Goal: Task Accomplishment & Management: Use online tool/utility

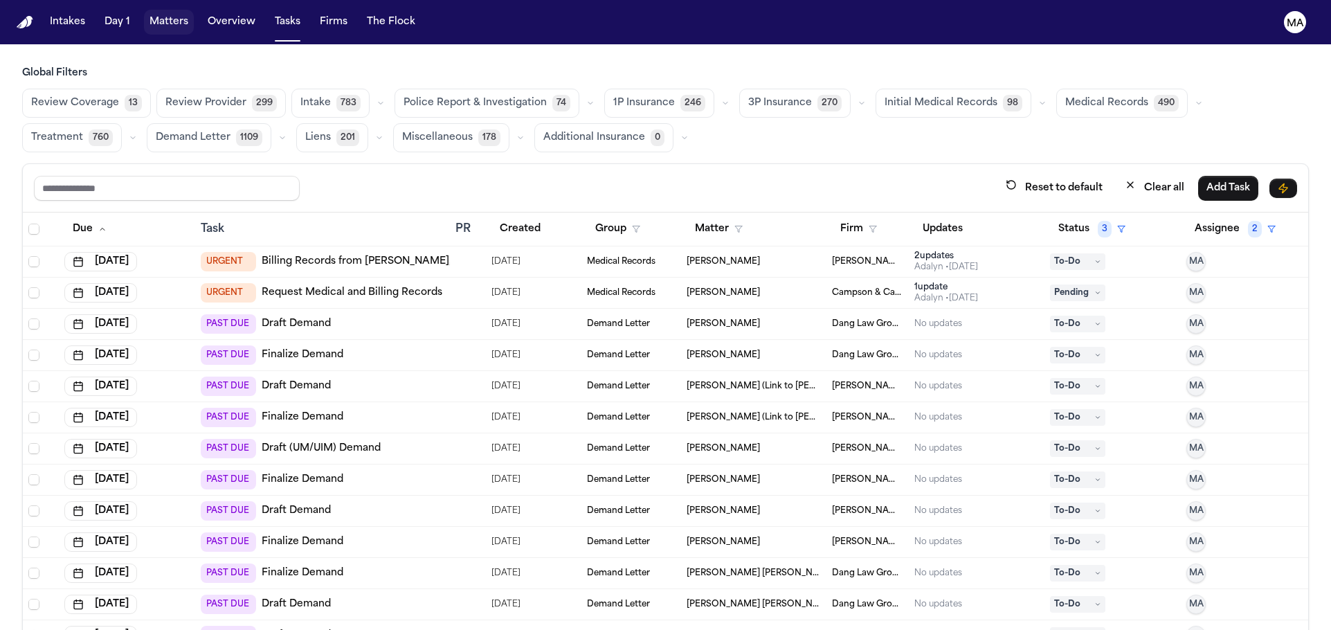
click at [144, 15] on button "Matters" at bounding box center [169, 22] width 50 height 25
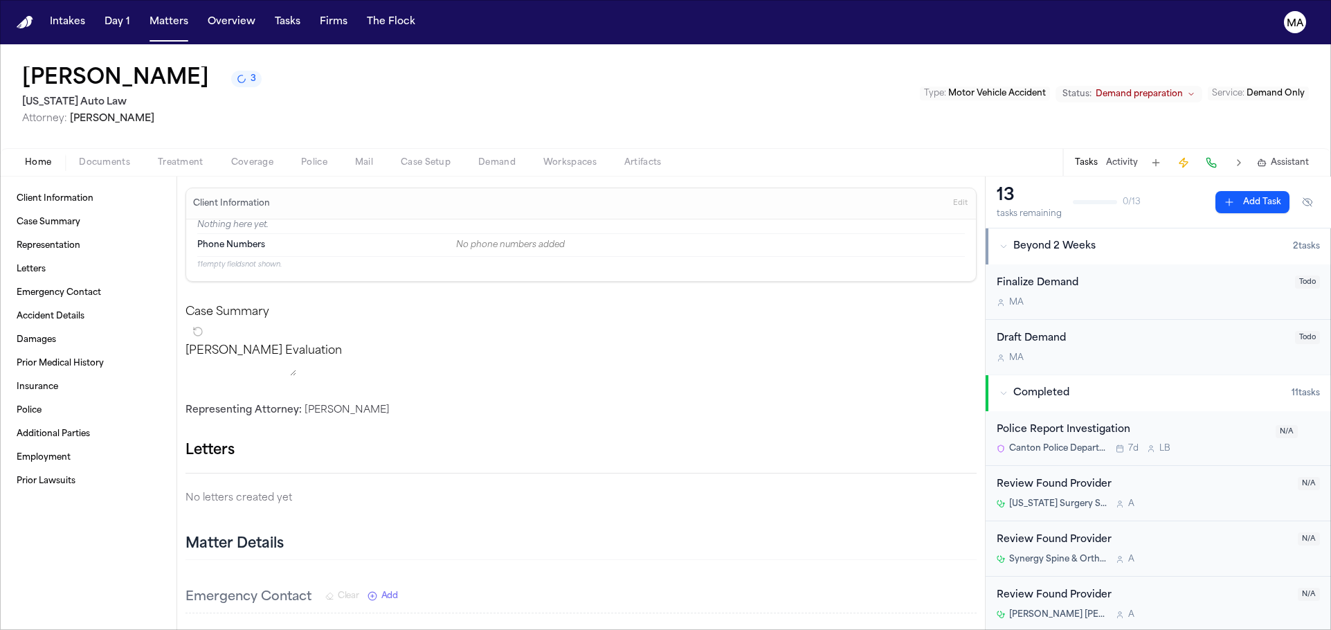
click at [251, 73] on span "3" at bounding box center [254, 78] width 6 height 11
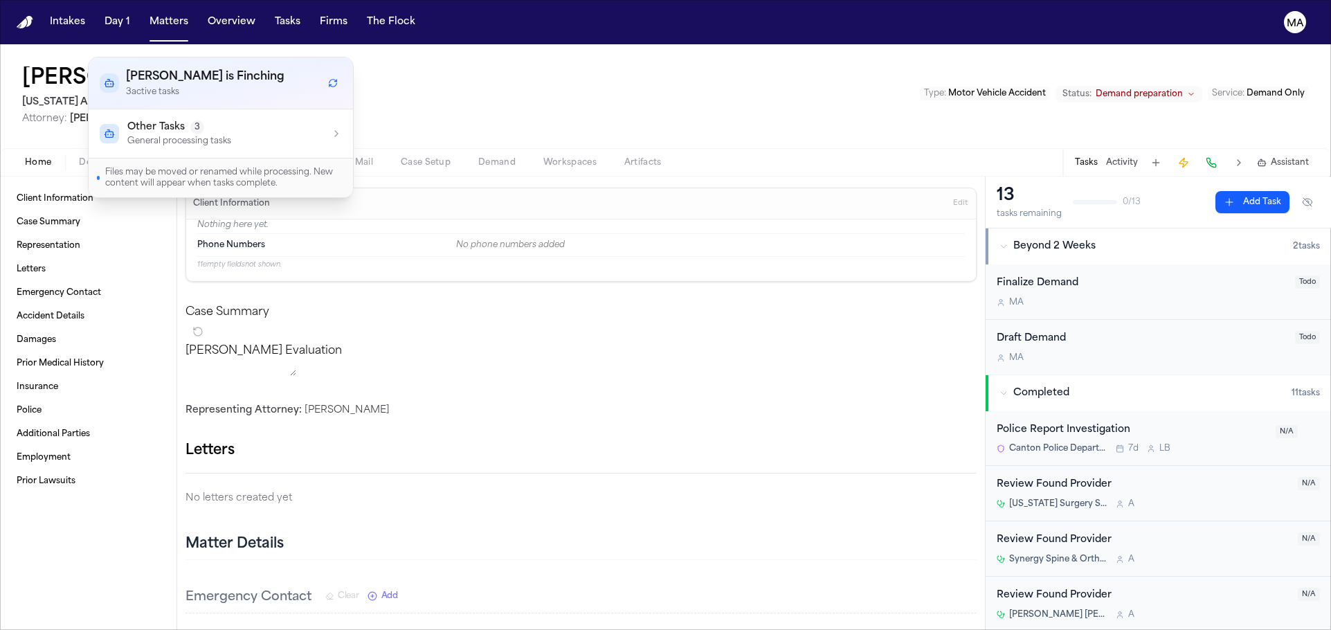
click at [201, 120] on div "Other Tasks 3 General processing tasks" at bounding box center [221, 133] width 242 height 26
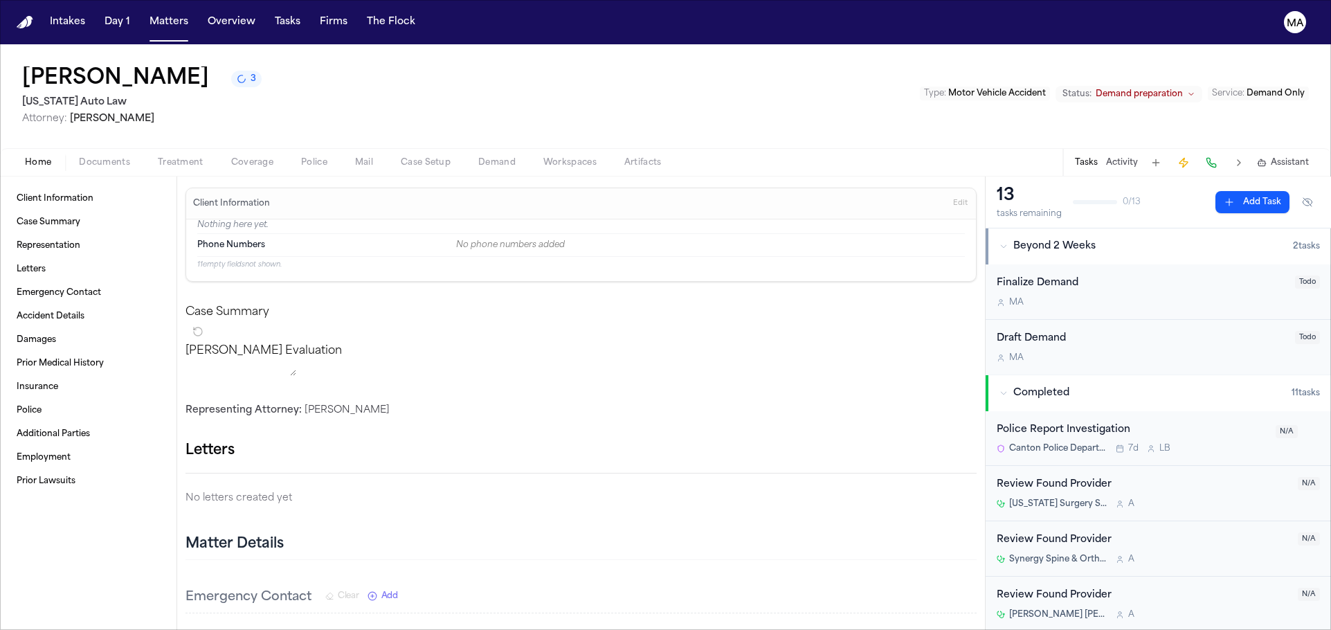
click at [312, 56] on div "Erica Sims 3 Michigan Auto Law Attorney: Elona Asimetaj Type : Motor Vehicle Ac…" at bounding box center [665, 96] width 1331 height 104
click at [79, 157] on span "Documents" at bounding box center [104, 162] width 51 height 11
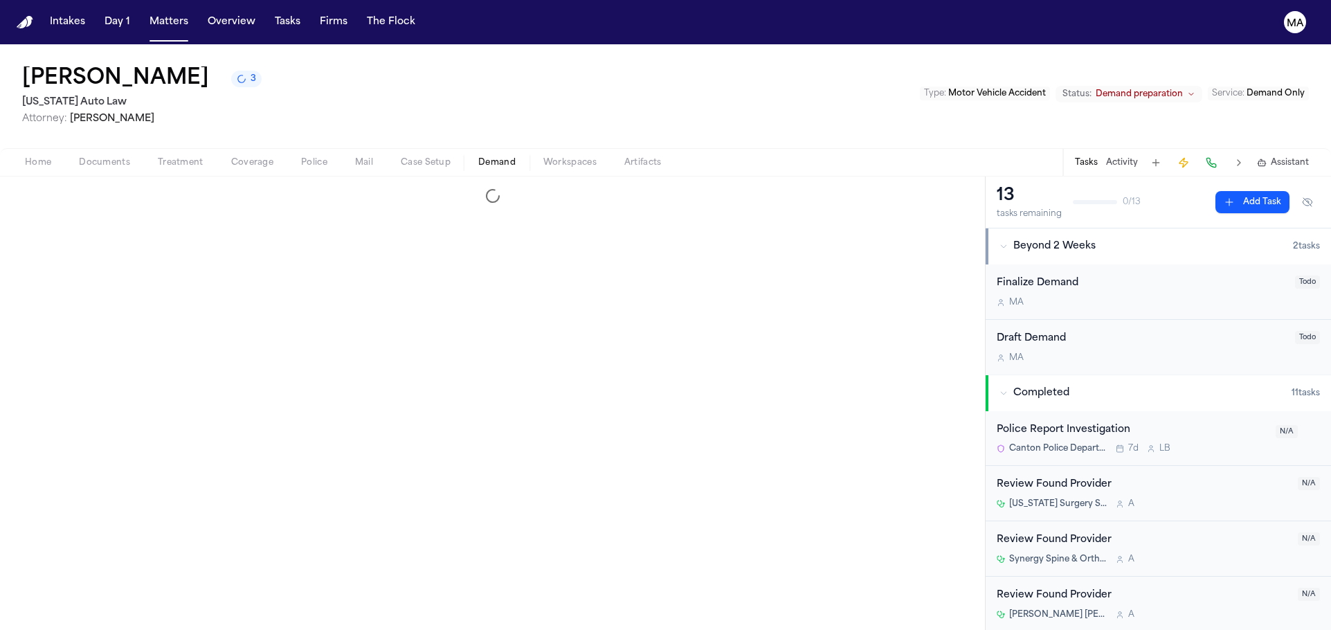
click at [470, 170] on span "button" at bounding box center [497, 170] width 54 height 1
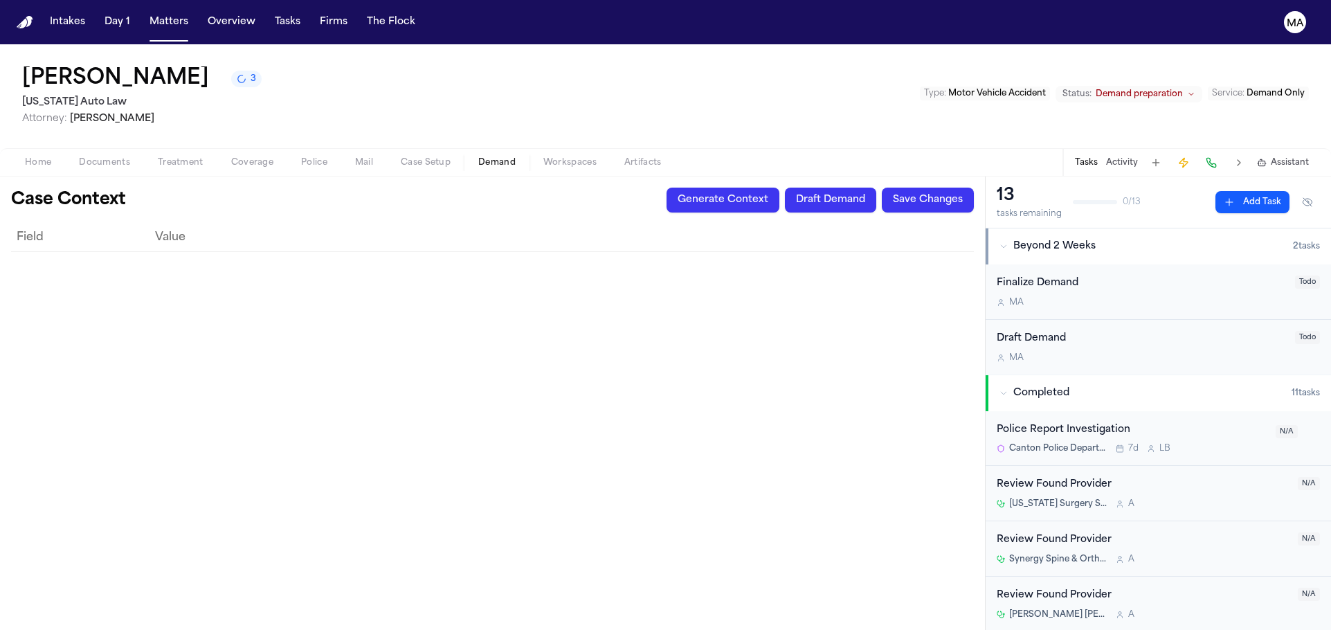
click at [779, 188] on button "Generate Context" at bounding box center [722, 200] width 113 height 25
